Goal: Book appointment/travel/reservation

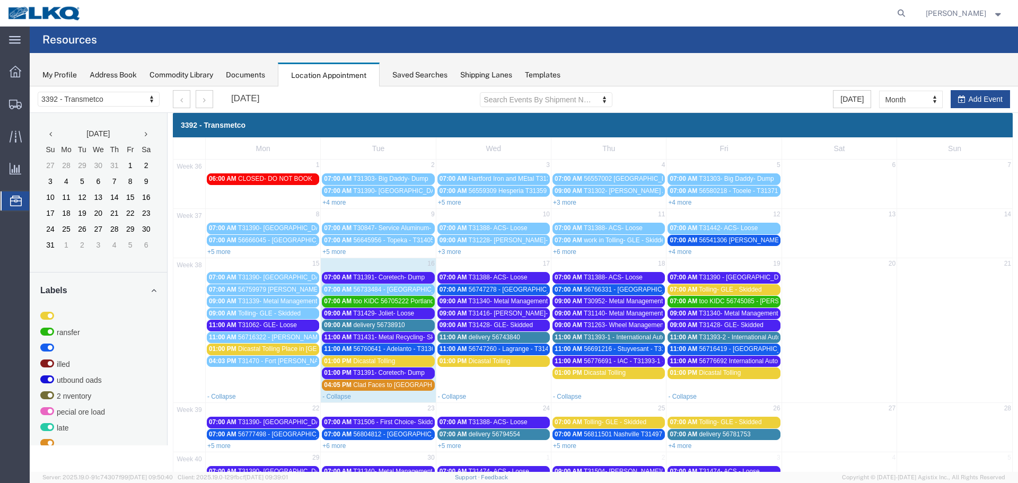
scroll to position [53, 0]
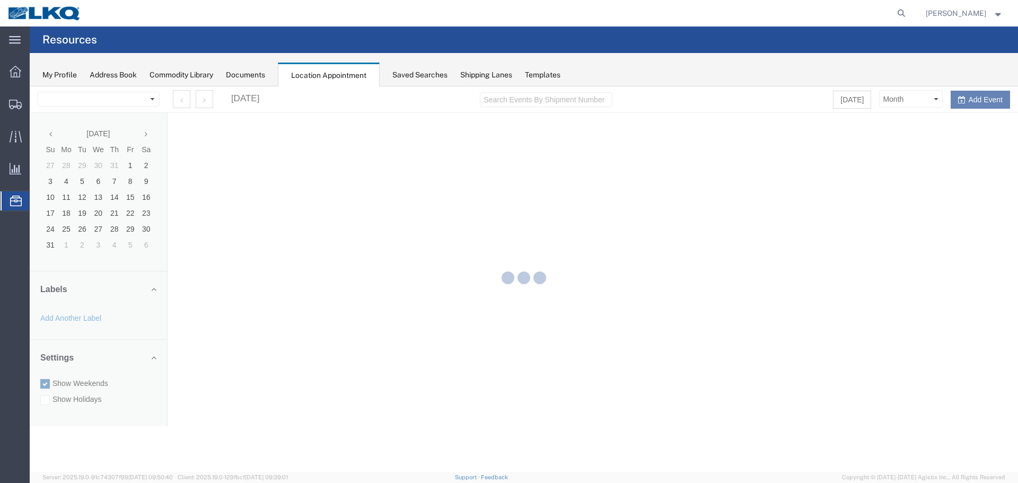
select select "28018"
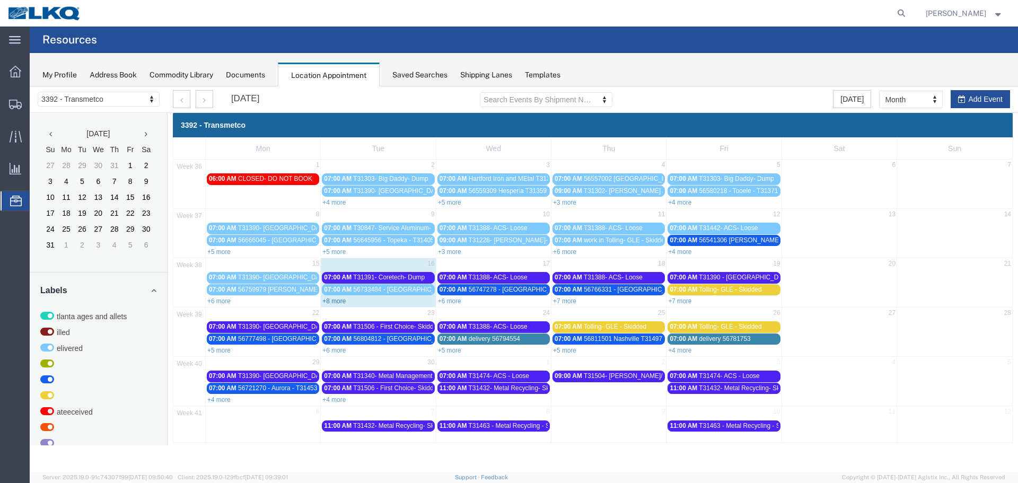
click at [327, 303] on link "+8 more" at bounding box center [334, 301] width 23 height 7
